Goal: Use online tool/utility

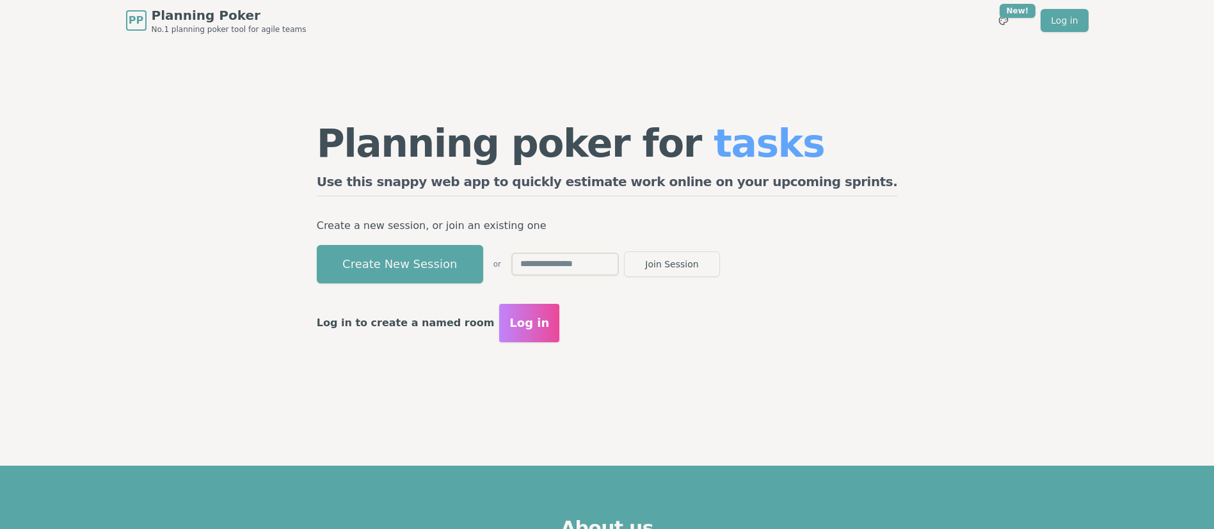
click at [267, 243] on div "Planning poker for tasks Use this snappy web app to quickly estimate work onlin…" at bounding box center [607, 233] width 983 height 384
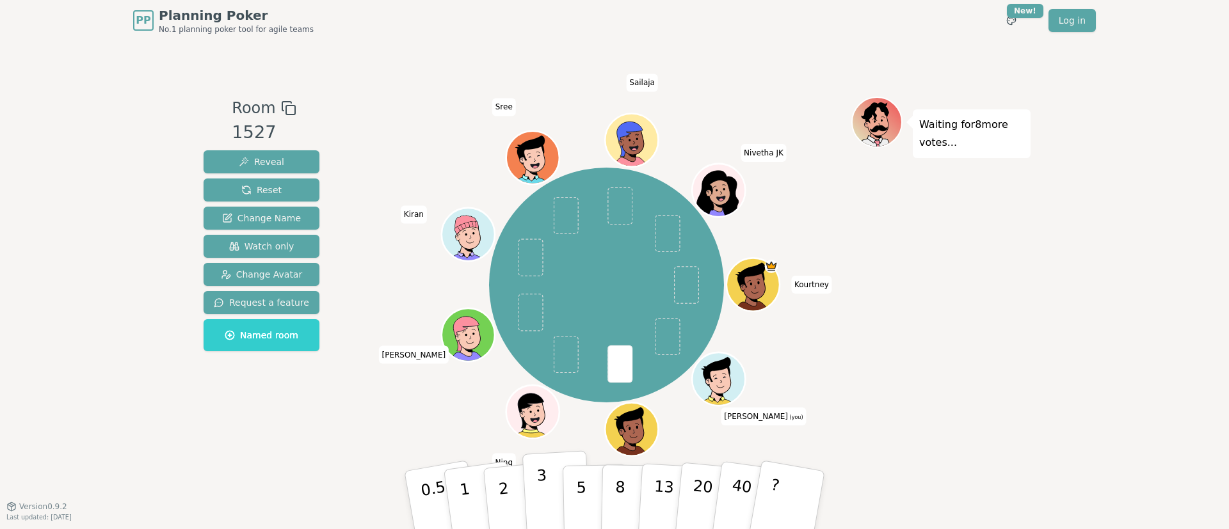
click at [545, 474] on button "3" at bounding box center [557, 501] width 70 height 100
click at [594, 499] on button "5" at bounding box center [596, 500] width 66 height 97
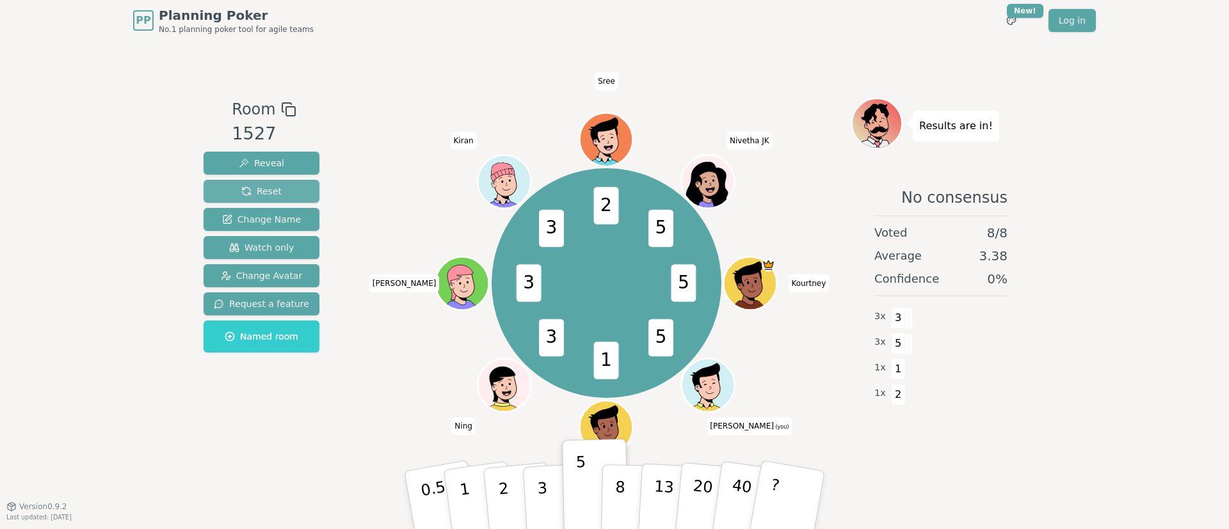
click at [287, 195] on button "Reset" at bounding box center [262, 191] width 116 height 23
